Goal: Contribute content

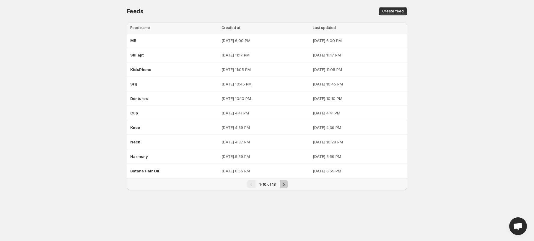
click at [283, 181] on icon "Next" at bounding box center [284, 184] width 6 height 6
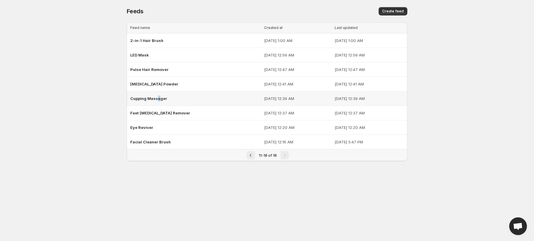
click at [158, 93] on div "Cupping Massager" at bounding box center [195, 98] width 130 height 11
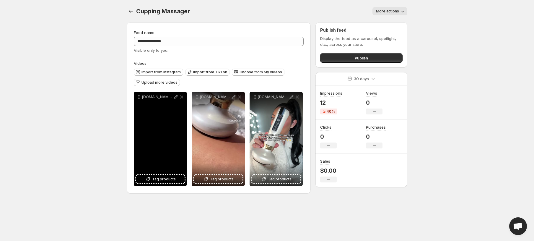
click at [185, 95] on div "[DOMAIN_NAME]_@gliterbenefit_1745351208999" at bounding box center [160, 97] width 53 height 11
click at [180, 96] on icon at bounding box center [182, 97] width 6 height 6
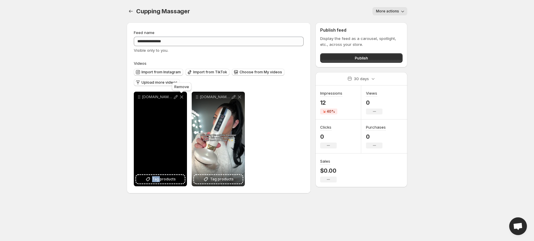
click at [180, 96] on icon at bounding box center [182, 97] width 6 height 6
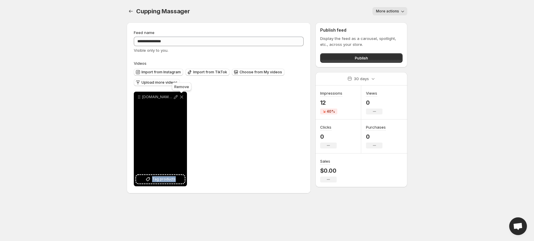
click at [180, 96] on icon at bounding box center [182, 97] width 6 height 6
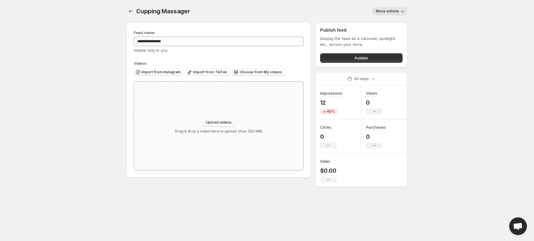
click at [213, 119] on button "Upload videos" at bounding box center [218, 122] width 33 height 8
type input "**********"
